Goal: Use online tool/utility: Utilize a website feature to perform a specific function

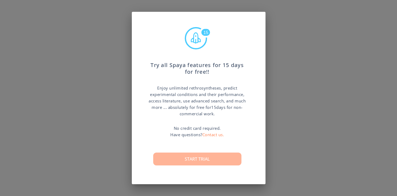
click at [185, 160] on button "Start trial" at bounding box center [197, 158] width 88 height 13
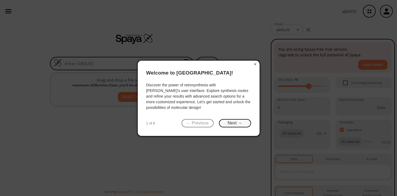
click at [233, 123] on button "Next →" at bounding box center [235, 123] width 32 height 8
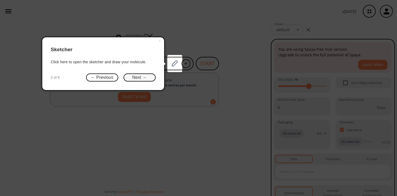
click at [139, 78] on button "Next →" at bounding box center [140, 77] width 32 height 8
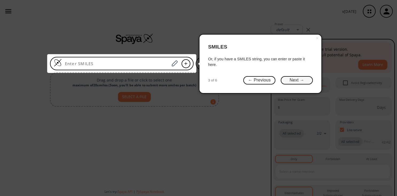
click at [298, 82] on button "Next →" at bounding box center [297, 80] width 32 height 8
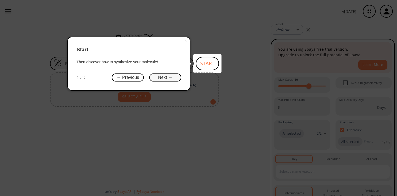
click at [163, 77] on button "Next →" at bounding box center [165, 77] width 32 height 8
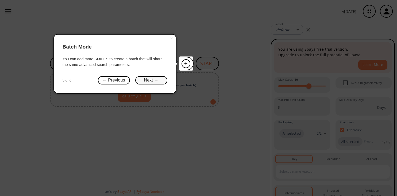
click at [149, 80] on button "Next →" at bounding box center [151, 80] width 32 height 8
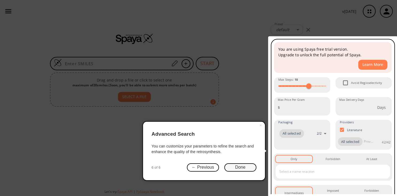
click at [240, 167] on button "Done" at bounding box center [241, 167] width 32 height 8
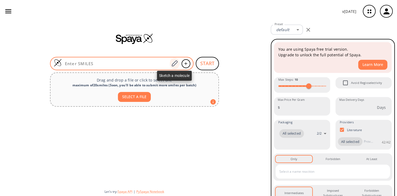
click at [175, 63] on icon at bounding box center [174, 63] width 7 height 7
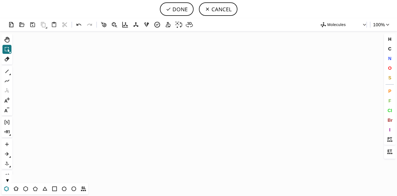
click at [5, 188] on icon at bounding box center [6, 188] width 7 height 7
click at [116, 100] on icon "Created with [PERSON_NAME] 2.3.0" at bounding box center [198, 107] width 369 height 152
click at [16, 189] on icon at bounding box center [16, 188] width 7 height 7
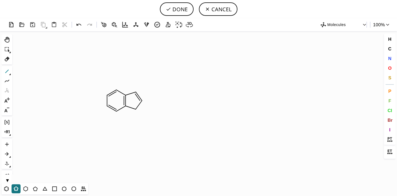
click at [8, 72] on icon at bounding box center [6, 71] width 7 height 7
click at [14, 189] on icon at bounding box center [16, 188] width 7 height 7
click at [141, 85] on icon "Created with [PERSON_NAME] 2.3.0 C H 3" at bounding box center [198, 107] width 369 height 152
click at [6, 73] on icon at bounding box center [6, 71] width 7 height 7
click at [150, 77] on icon "Created with [PERSON_NAME] 2.3.0" at bounding box center [198, 107] width 369 height 152
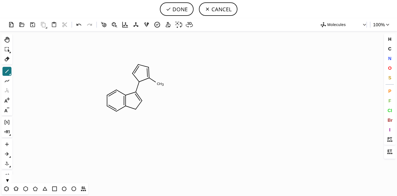
click at [157, 81] on icon "Created with [PERSON_NAME] 2.3.0 C H 3" at bounding box center [198, 107] width 369 height 152
drag, startPoint x: 157, startPoint y: 81, endPoint x: 174, endPoint y: 71, distance: 19.7
drag, startPoint x: 160, startPoint y: 82, endPoint x: 173, endPoint y: 74, distance: 15.7
click at [173, 74] on icon "Created with [PERSON_NAME] 2.3.0 C H 3 C H 3 C H 3" at bounding box center [198, 107] width 369 height 152
click at [5, 187] on icon at bounding box center [6, 188] width 5 height 5
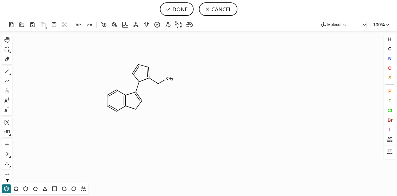
click at [171, 75] on icon "Created with [PERSON_NAME] 2.3.0 C H 3" at bounding box center [198, 107] width 369 height 152
click at [6, 70] on icon at bounding box center [6, 71] width 7 height 7
click at [176, 62] on icon "Created with [PERSON_NAME] 2.3.0" at bounding box center [198, 107] width 369 height 152
click at [187, 78] on icon "Created with [PERSON_NAME] 2.3.0 C H 3" at bounding box center [198, 107] width 369 height 152
click at [141, 99] on icon "Created with [PERSON_NAME] 2.3.0 C H 3 C H 3" at bounding box center [198, 107] width 369 height 152
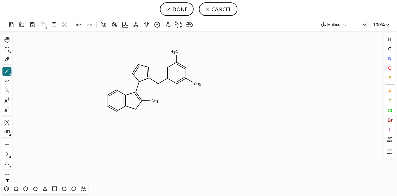
click at [145, 99] on icon "Created with [PERSON_NAME] 2.3.0 C H 3 C H 3 C H 3" at bounding box center [198, 107] width 369 height 152
click at [107, 96] on icon "Created with [PERSON_NAME] 2.3.0 C C H 2 C H 3 C H 3" at bounding box center [198, 107] width 369 height 152
click at [100, 91] on icon "Created with [PERSON_NAME] 2.3.0 C H 3 C C H 3 C H 3 C H 2" at bounding box center [198, 107] width 369 height 152
click at [8, 98] on icon at bounding box center [6, 100] width 7 height 7
click at [88, 85] on tspan "C" at bounding box center [88, 84] width 3 height 4
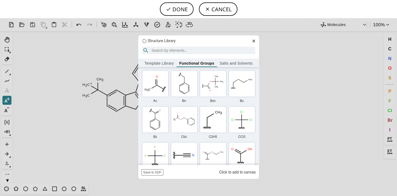
click at [255, 41] on icon at bounding box center [254, 41] width 4 height 4
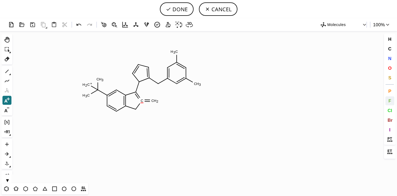
click at [391, 101] on button "F" at bounding box center [390, 100] width 9 height 9
click at [90, 84] on tspan "F" at bounding box center [90, 84] width 2 height 4
click at [89, 94] on tspan "F" at bounding box center [89, 94] width 2 height 4
click at [99, 81] on tspan "F" at bounding box center [98, 81] width 2 height 4
click at [176, 53] on tspan "F" at bounding box center [176, 53] width 2 height 4
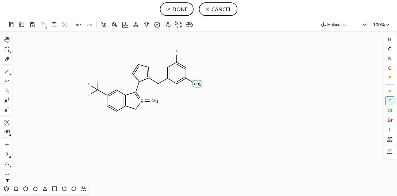
click at [193, 81] on tspan "F" at bounding box center [193, 81] width 2 height 4
click at [196, 83] on tspan "F" at bounding box center [196, 83] width 2 height 4
click at [391, 67] on span "O" at bounding box center [389, 67] width 3 height 5
click at [155, 101] on tspan "O" at bounding box center [154, 102] width 3 height 4
click at [390, 62] on button "N" at bounding box center [390, 58] width 9 height 9
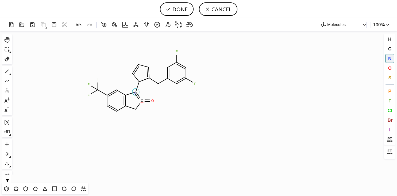
click at [135, 93] on tspan "N" at bounding box center [135, 93] width 3 height 4
click at [136, 111] on tspan "N" at bounding box center [136, 111] width 3 height 4
click at [149, 67] on tspan "N" at bounding box center [148, 67] width 3 height 4
click at [9, 59] on icon at bounding box center [7, 58] width 5 height 5
click at [148, 72] on icon at bounding box center [149, 74] width 6 height 10
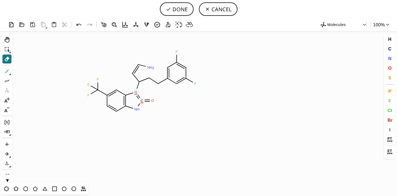
click at [8, 70] on icon at bounding box center [6, 71] width 3 height 3
drag, startPoint x: 150, startPoint y: 70, endPoint x: 150, endPoint y: 76, distance: 6.2
click at [145, 78] on icon "Created with [PERSON_NAME] 2.3.0 N H C N N H F F O F F F N" at bounding box center [198, 107] width 369 height 152
click at [5, 59] on icon at bounding box center [6, 58] width 7 height 7
click at [140, 96] on icon at bounding box center [139, 96] width 6 height 6
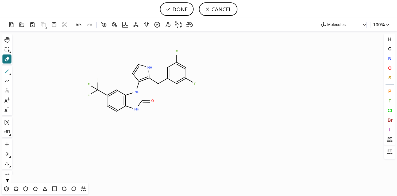
click at [4, 69] on icon at bounding box center [6, 71] width 7 height 7
drag, startPoint x: 139, startPoint y: 92, endPoint x: 141, endPoint y: 99, distance: 7.2
click at [183, 7] on button "DONE" at bounding box center [177, 8] width 34 height 13
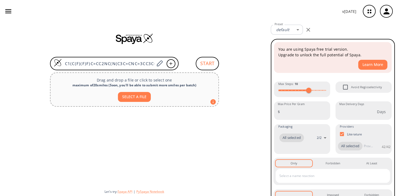
type input "C1(C(F)(F)F)C=CC2NC(N(C3C=CNC=3CC3C=C(F)C=C(F)C=3)C=2C=1)=O"
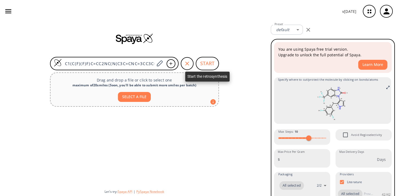
click at [210, 62] on button "START" at bounding box center [207, 63] width 23 height 13
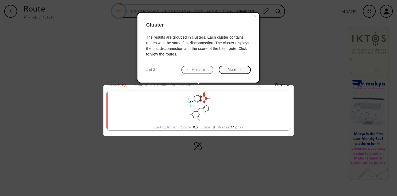
click at [233, 70] on button "Next →" at bounding box center [235, 70] width 32 height 8
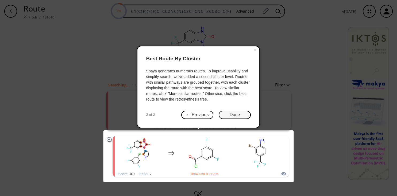
click at [236, 115] on button "Done" at bounding box center [235, 115] width 32 height 8
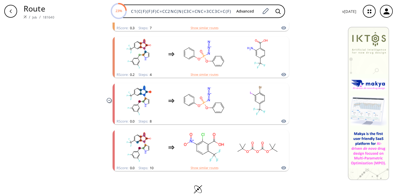
scroll to position [194, 0]
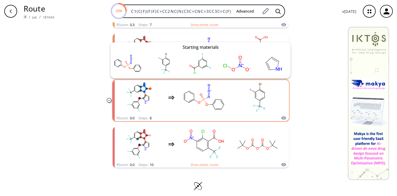
click at [285, 118] on icon "clusters" at bounding box center [283, 118] width 5 height 6
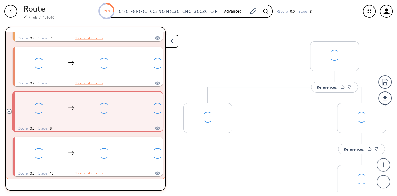
scroll to position [145, 0]
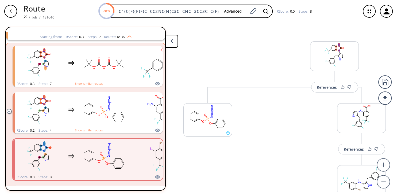
scroll to position [190, 0]
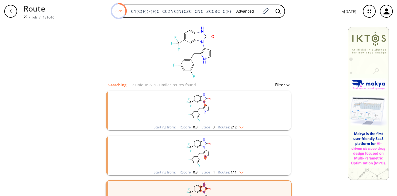
click at [199, 108] on ellipse "clusters" at bounding box center [199, 108] width 2 height 2
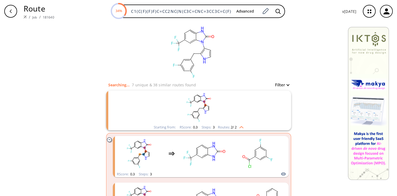
click at [93, 99] on div "clear Searching... 7 unique & 38 similar routes found Filter Starting from: RSc…" at bounding box center [198, 183] width 397 height 323
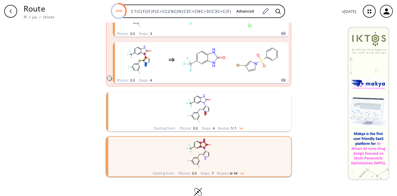
scroll to position [141, 0]
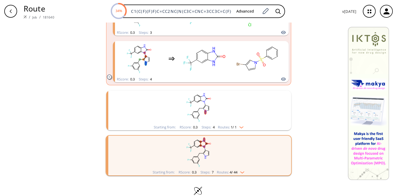
click at [187, 111] on rect "clusters" at bounding box center [198, 106] width 139 height 33
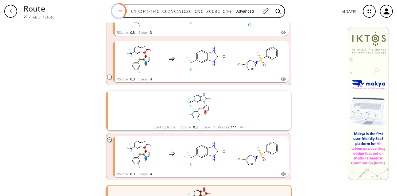
click at [84, 137] on div "clear Searching... 8 unique & 41 similar routes found Filter Starting from: RSc…" at bounding box center [198, 67] width 397 height 373
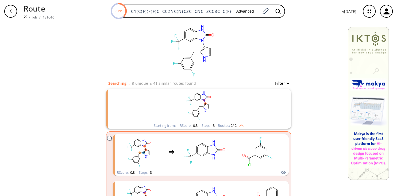
scroll to position [0, 0]
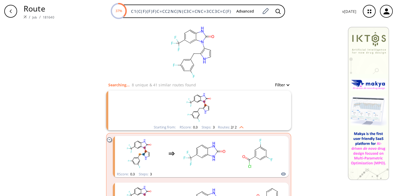
click at [288, 84] on button "Filter" at bounding box center [280, 85] width 17 height 4
type input "6"
drag, startPoint x: 299, startPoint y: 107, endPoint x: 275, endPoint y: 107, distance: 24.1
click at [275, 107] on span "6" at bounding box center [275, 106] width 5 height 5
click at [90, 133] on div at bounding box center [198, 98] width 397 height 196
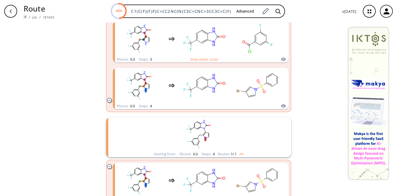
scroll to position [101, 0]
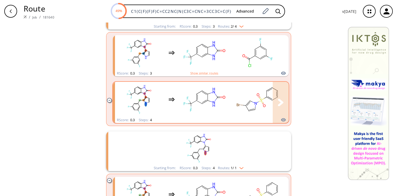
click at [191, 105] on rect "clusters" at bounding box center [204, 98] width 48 height 33
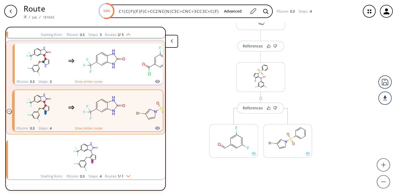
scroll to position [184, 0]
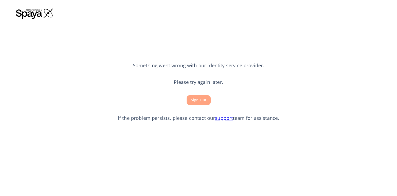
click at [192, 103] on button "Sign Out" at bounding box center [199, 100] width 24 height 10
